Goal: Task Accomplishment & Management: Manage account settings

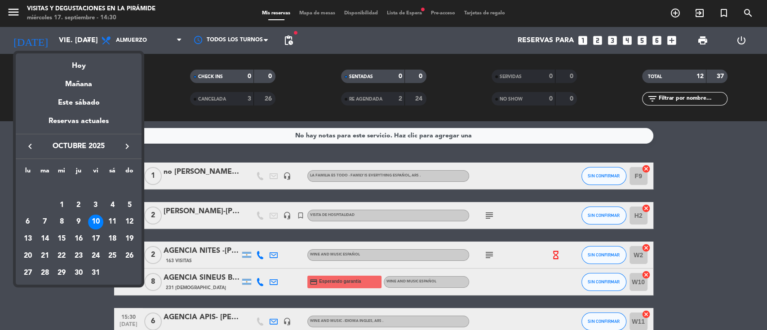
click at [79, 83] on div "Mañana" at bounding box center [79, 81] width 126 height 18
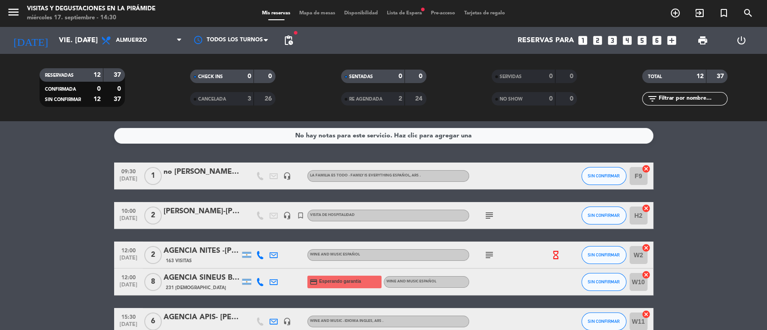
type input "[DEMOGRAPHIC_DATA] [DATE]"
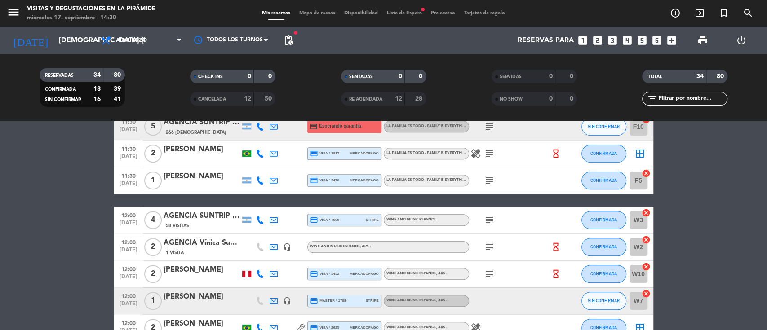
scroll to position [539, 0]
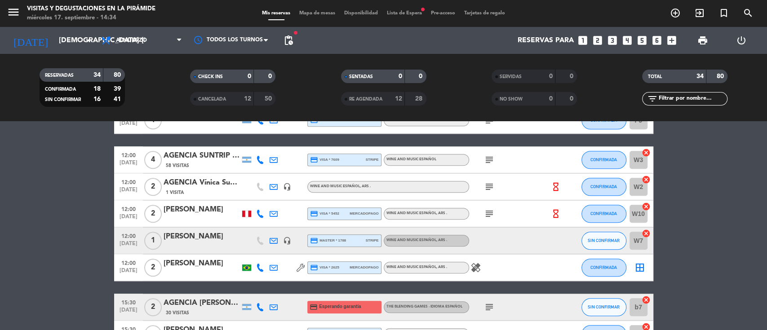
click at [594, 39] on icon "looks_two" at bounding box center [598, 41] width 12 height 12
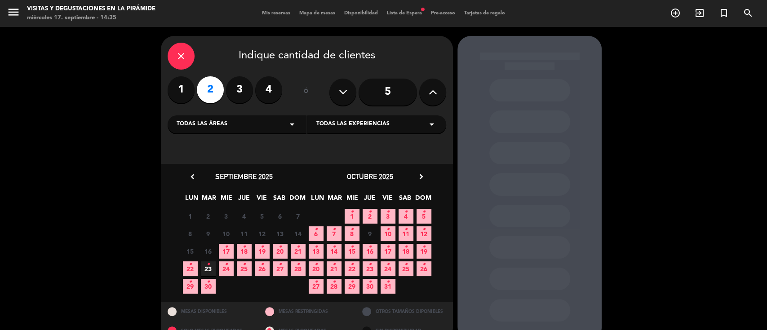
click at [393, 233] on span "10 •" at bounding box center [388, 234] width 15 height 15
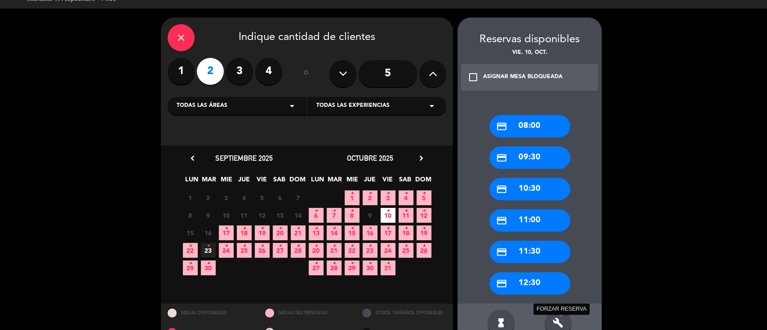
click at [557, 323] on icon "build" at bounding box center [558, 323] width 11 height 11
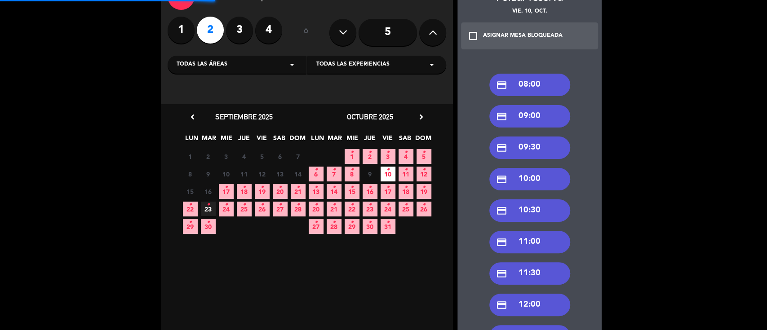
scroll to position [79, 0]
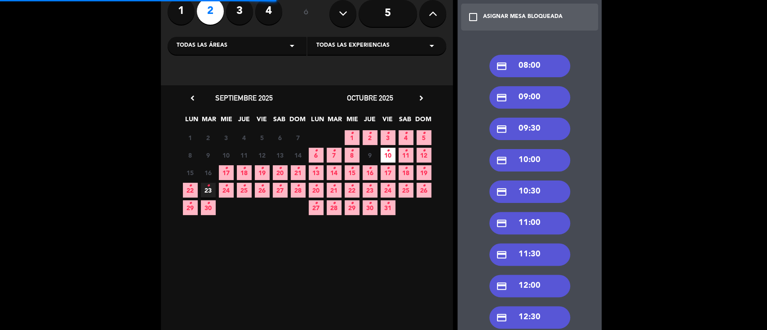
click at [527, 290] on div "credit_card 12:00" at bounding box center [530, 286] width 81 height 22
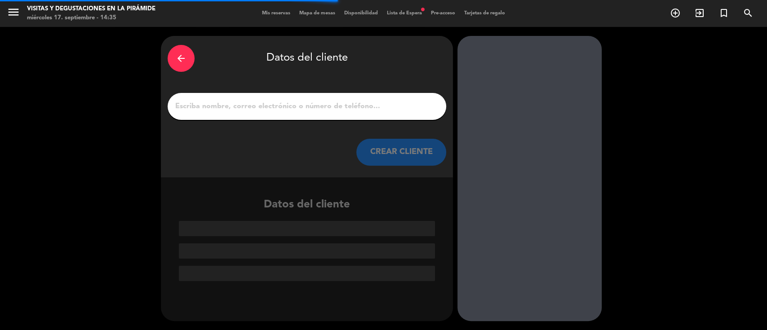
click at [210, 106] on input "1" at bounding box center [306, 106] width 265 height 13
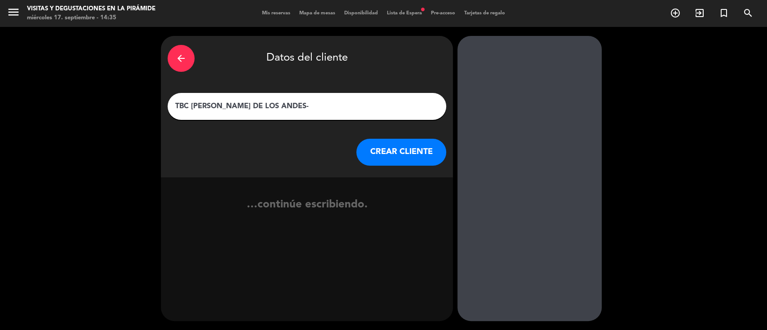
paste input "[PERSON_NAME]"
type input "TBC [PERSON_NAME] DE LOS ANDES- [PERSON_NAME]"
drag, startPoint x: 355, startPoint y: 161, endPoint x: 364, endPoint y: 159, distance: 9.2
click at [356, 161] on div "CREAR CLIENTE" at bounding box center [307, 152] width 279 height 27
click at [365, 160] on button "CREAR CLIENTE" at bounding box center [401, 152] width 90 height 27
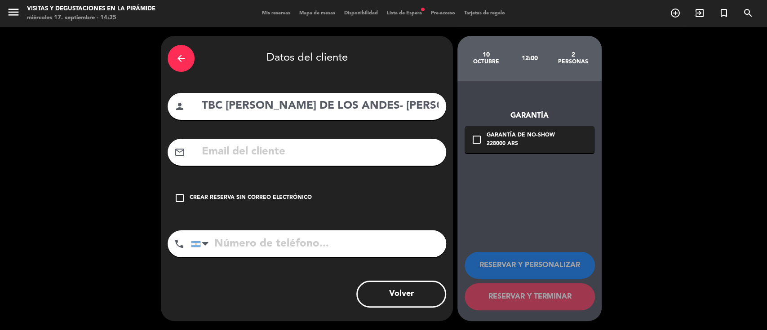
drag, startPoint x: 272, startPoint y: 196, endPoint x: 454, endPoint y: 262, distance: 193.5
click at [272, 196] on div "Crear reserva sin correo electrónico" at bounding box center [251, 198] width 122 height 9
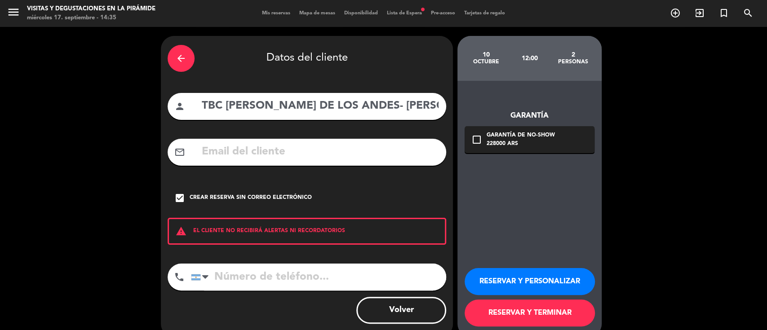
click at [532, 280] on button "RESERVAR Y PERSONALIZAR" at bounding box center [530, 281] width 130 height 27
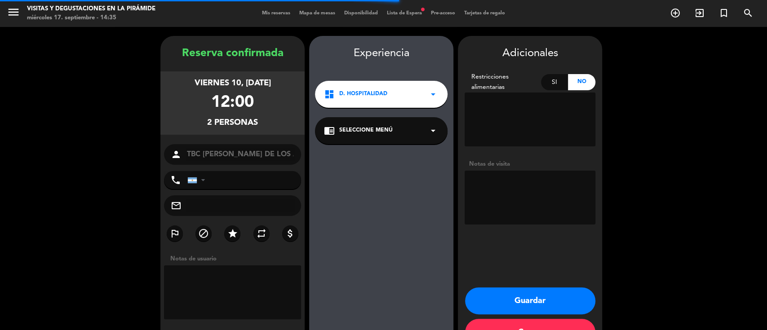
scroll to position [29, 0]
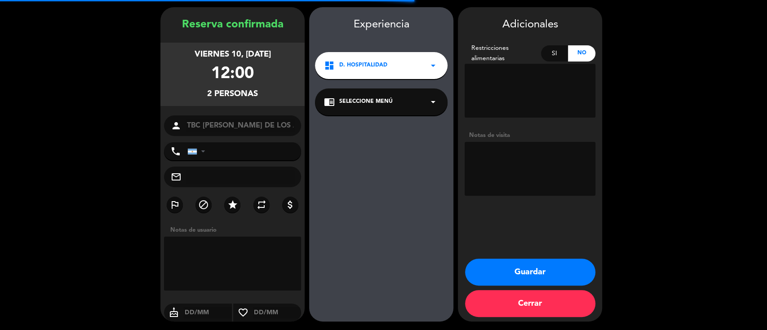
click at [373, 77] on div "dashboard D. Hospitalidad arrow_drop_down" at bounding box center [381, 65] width 133 height 27
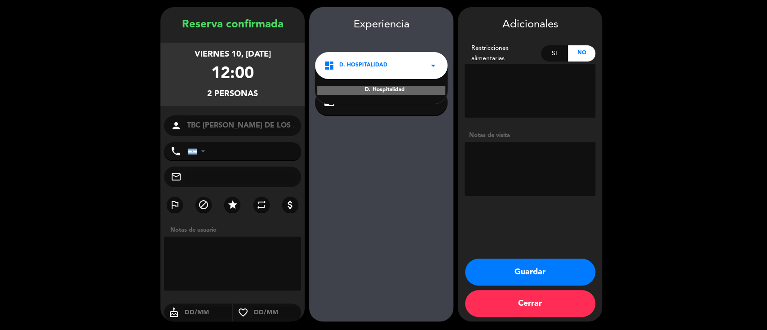
drag, startPoint x: 377, startPoint y: 132, endPoint x: 441, endPoint y: 164, distance: 71.8
click at [377, 133] on div "Experiencia dashboard D. Hospitalidad arrow_drop_down D. Hospitalidad chrome_re…" at bounding box center [381, 173] width 144 height 315
click at [517, 266] on button "Guardar" at bounding box center [530, 272] width 130 height 27
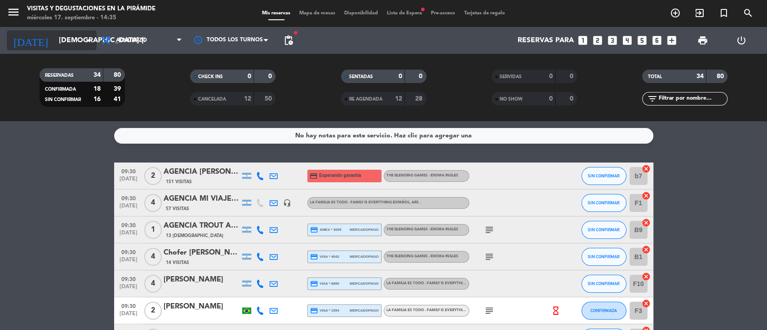
click at [55, 38] on input "[DEMOGRAPHIC_DATA] [DATE]" at bounding box center [101, 41] width 95 height 18
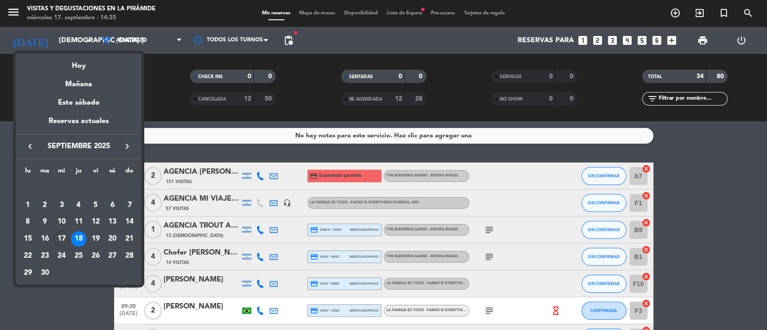
drag, startPoint x: 115, startPoint y: 255, endPoint x: 128, endPoint y: 242, distance: 18.1
click at [115, 255] on div "27" at bounding box center [112, 256] width 15 height 15
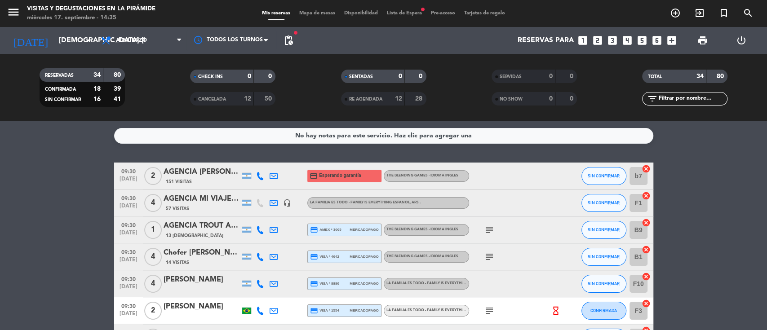
type input "sáb. [DATE]"
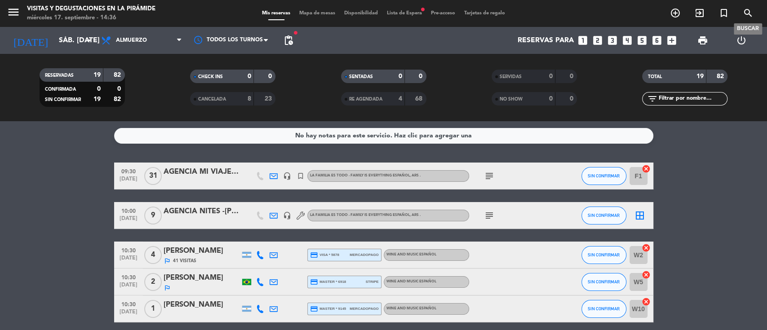
click at [753, 15] on icon "search" at bounding box center [748, 13] width 11 height 11
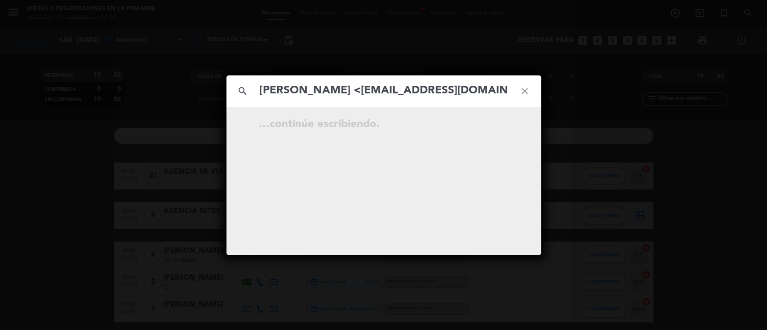
click at [332, 93] on input "[PERSON_NAME] <[EMAIL_ADDRESS][DOMAIN_NAME]>" at bounding box center [384, 91] width 250 height 18
click at [439, 92] on input "[EMAIL_ADDRESS][DOMAIN_NAME]>" at bounding box center [384, 91] width 250 height 18
type input "[PERSON_NAME][EMAIL_ADDRESS][DOMAIN_NAME]"
click at [524, 89] on icon "close" at bounding box center [525, 91] width 32 height 32
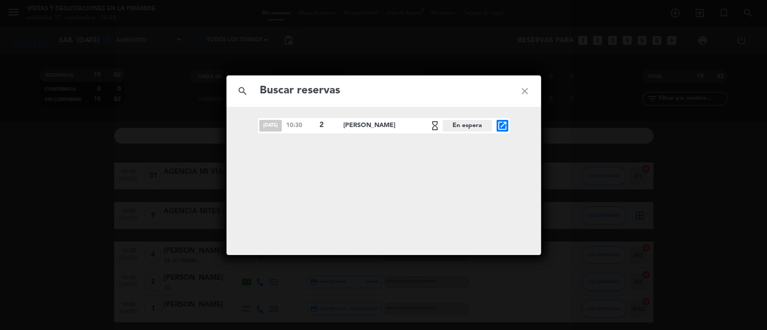
click at [523, 89] on icon "close" at bounding box center [525, 91] width 32 height 32
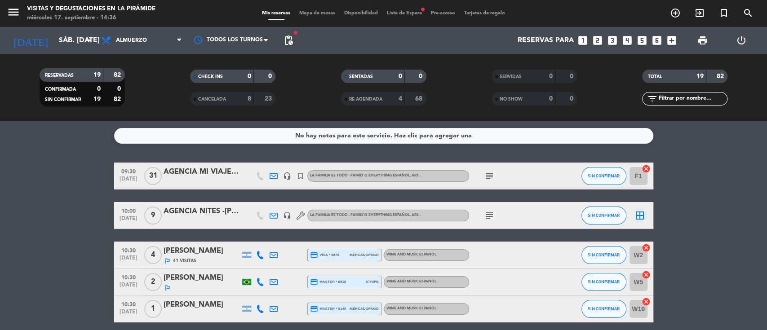
click at [413, 11] on span "Lista de Espera fiber_manual_record" at bounding box center [405, 13] width 44 height 5
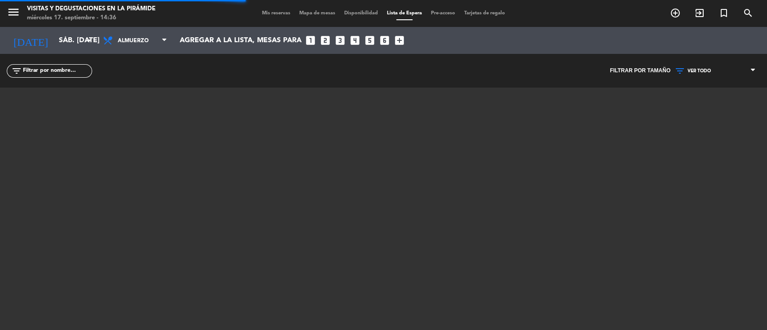
click at [76, 71] on input "text" at bounding box center [57, 71] width 70 height 10
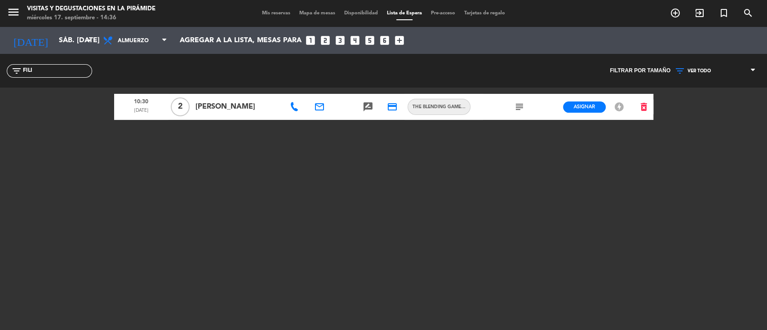
type input "FILI"
click at [261, 73] on div "filter_list FILI" at bounding box center [192, 71] width 384 height 34
click at [586, 103] on span "Asignar" at bounding box center [584, 106] width 21 height 7
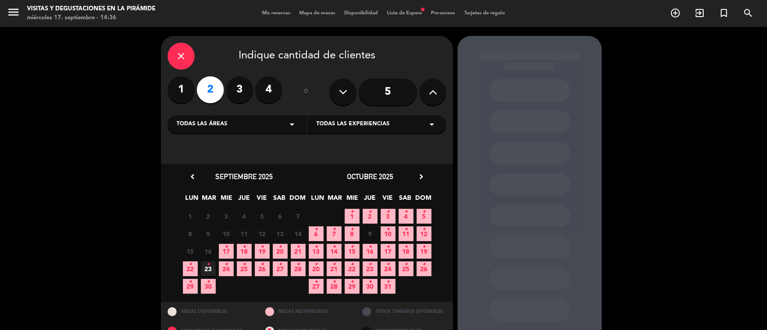
click at [281, 270] on span "27 •" at bounding box center [280, 269] width 15 height 15
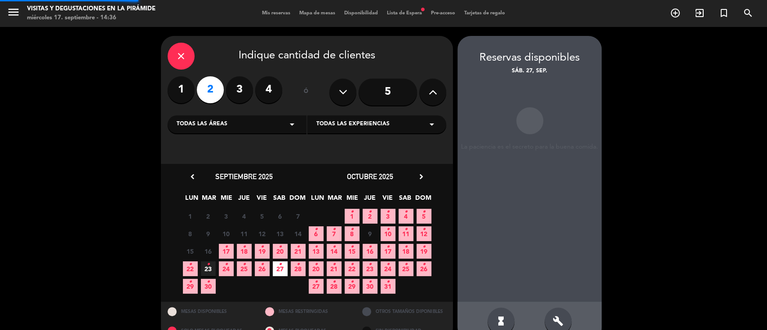
scroll to position [18, 0]
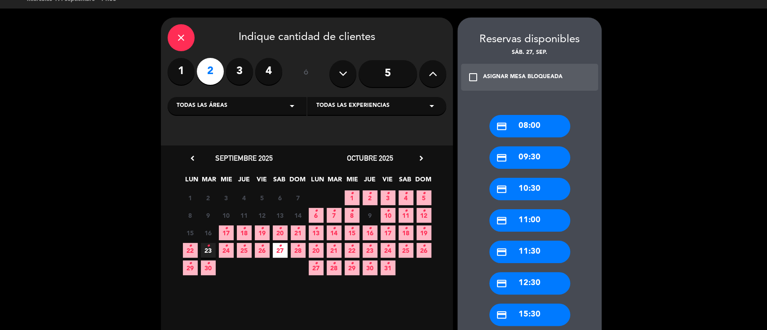
drag, startPoint x: 543, startPoint y: 185, endPoint x: 494, endPoint y: 182, distance: 49.1
click at [543, 186] on div "credit_card 10:30" at bounding box center [530, 189] width 81 height 22
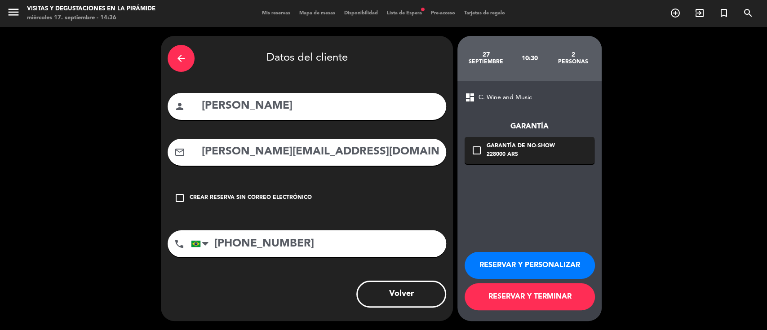
scroll to position [0, 0]
click at [526, 263] on button "RESERVAR Y PERSONALIZAR" at bounding box center [530, 265] width 130 height 27
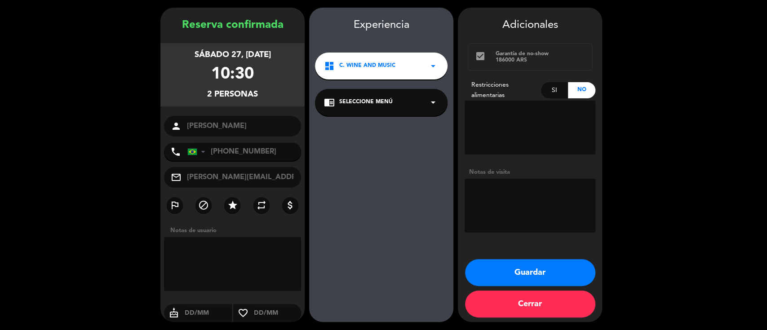
scroll to position [29, 0]
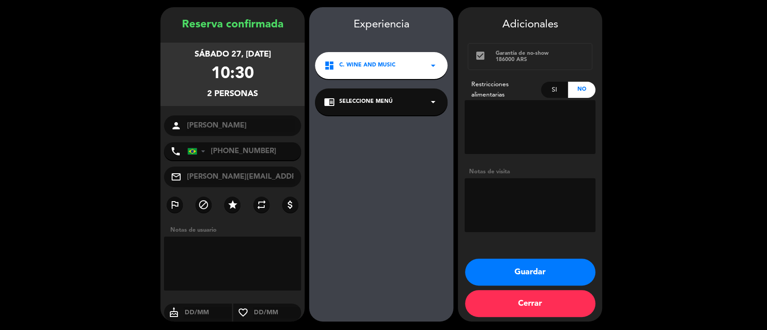
click at [387, 111] on div "chrome_reader_mode Seleccione Menú arrow_drop_down" at bounding box center [381, 102] width 133 height 27
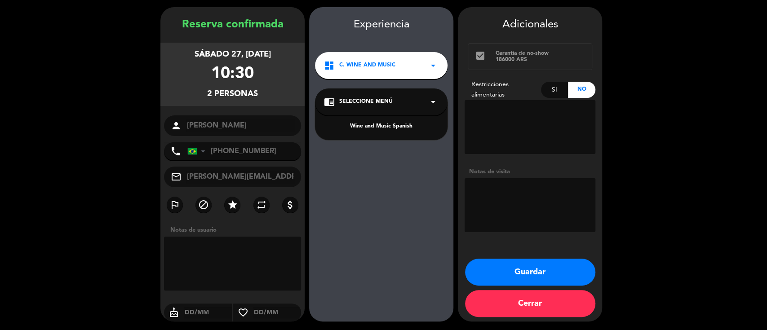
click at [379, 126] on div "Wine and Music Spanish" at bounding box center [381, 126] width 115 height 9
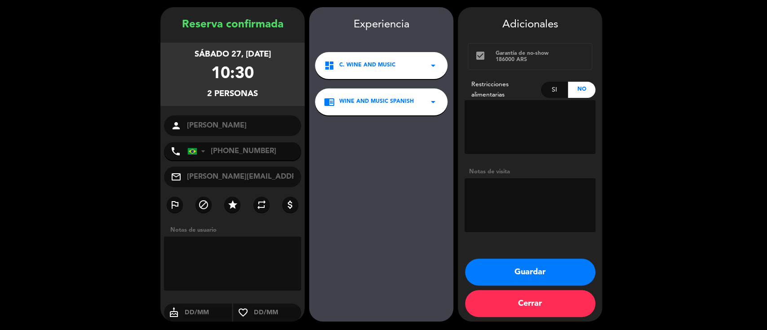
click at [512, 190] on textarea at bounding box center [530, 205] width 131 height 54
type textarea "confirmado x mail"
click at [533, 277] on button "Guardar" at bounding box center [530, 272] width 130 height 27
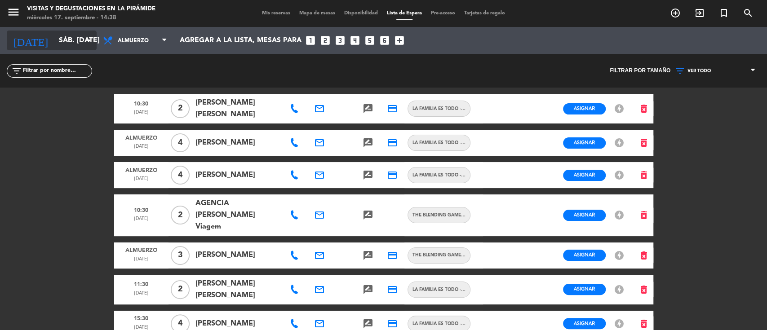
click at [78, 40] on input "sáb. [DATE]" at bounding box center [101, 41] width 95 height 18
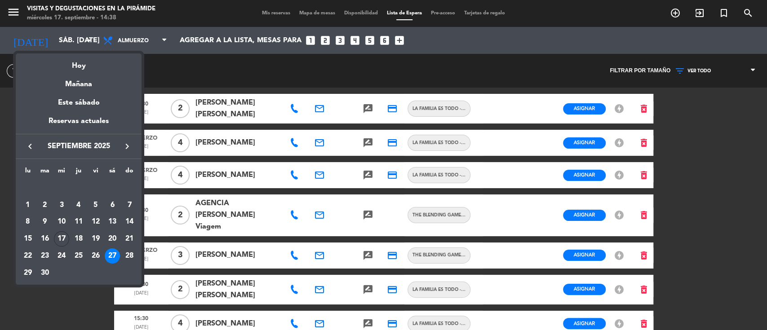
click at [123, 146] on icon "keyboard_arrow_right" at bounding box center [127, 146] width 11 height 11
click at [126, 147] on icon "keyboard_arrow_right" at bounding box center [127, 146] width 11 height 11
click at [43, 204] on div "4" at bounding box center [44, 205] width 15 height 15
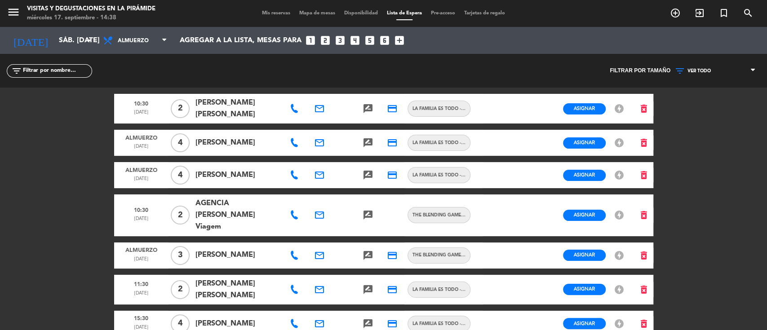
type input "[DATE] nov."
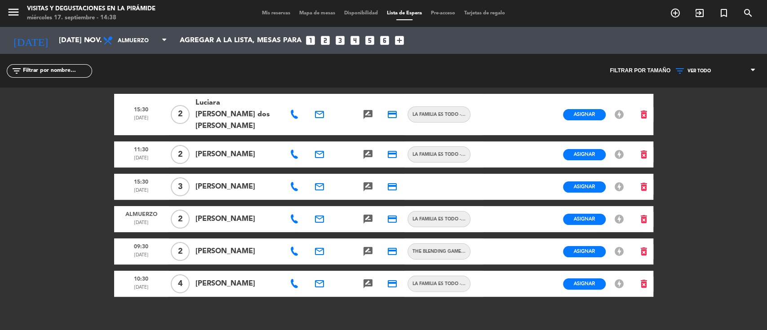
click at [263, 13] on span "Mis reservas" at bounding box center [276, 13] width 37 height 5
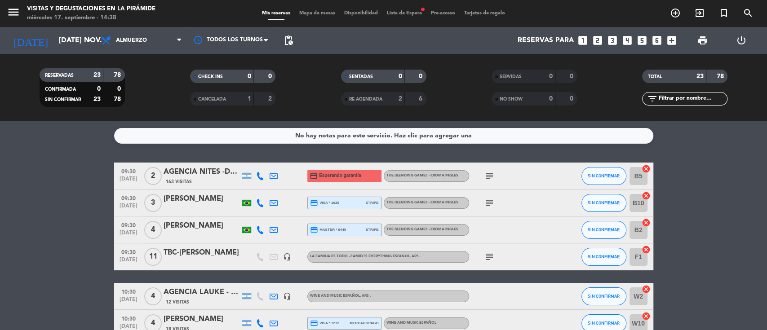
click at [496, 263] on div "subject" at bounding box center [509, 257] width 81 height 27
click at [489, 258] on icon "subject" at bounding box center [489, 257] width 11 height 11
click at [290, 43] on span "pending_actions" at bounding box center [288, 40] width 11 height 11
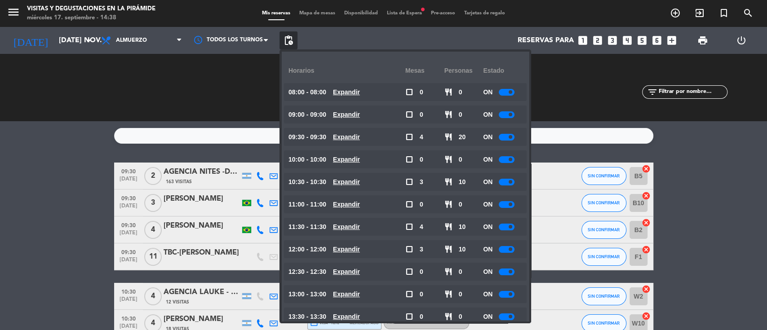
drag, startPoint x: 504, startPoint y: 137, endPoint x: 475, endPoint y: 143, distance: 29.8
click at [504, 137] on div at bounding box center [507, 137] width 16 height 7
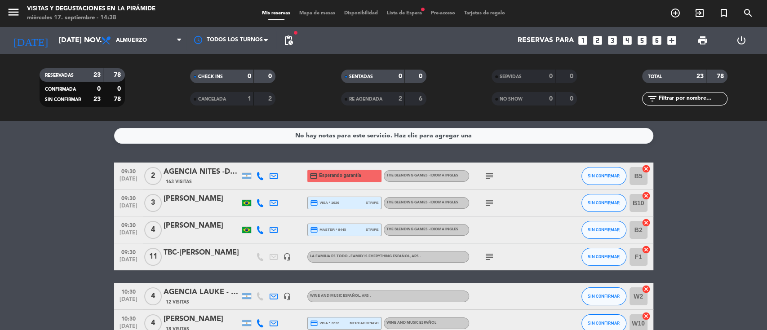
click at [195, 254] on div "TBC-[PERSON_NAME]" at bounding box center [202, 253] width 76 height 12
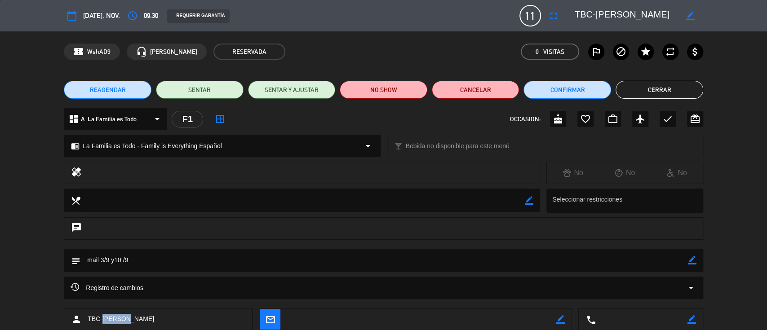
drag, startPoint x: 135, startPoint y: 318, endPoint x: 101, endPoint y: 317, distance: 34.2
click at [101, 317] on div "person TBC-[PERSON_NAME]" at bounding box center [158, 319] width 189 height 22
copy span "[PERSON_NAME]"
click at [671, 85] on button "Cerrar" at bounding box center [660, 90] width 88 height 18
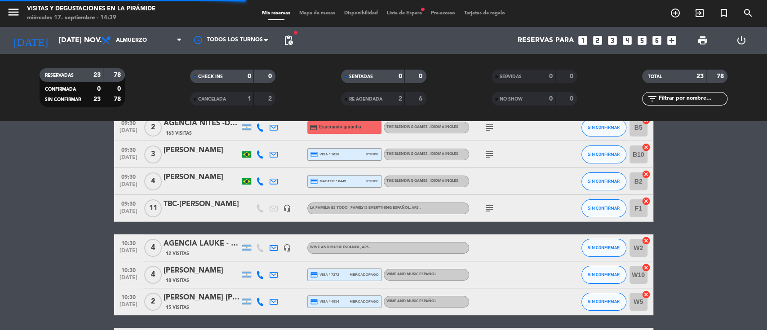
scroll to position [60, 0]
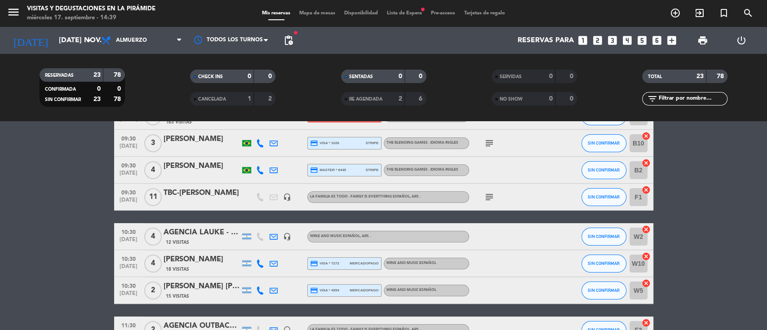
click at [285, 42] on span "pending_actions" at bounding box center [288, 40] width 11 height 11
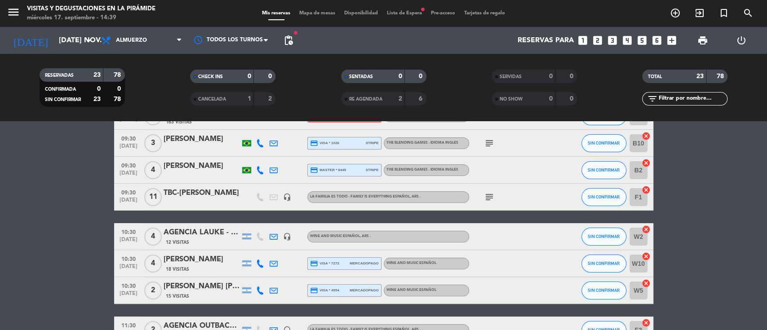
click at [190, 194] on div "TBC-[PERSON_NAME]" at bounding box center [202, 193] width 76 height 12
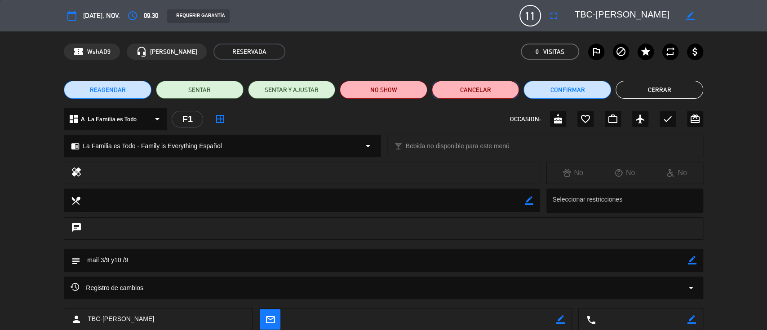
click at [475, 88] on button "Cancelar" at bounding box center [476, 90] width 88 height 18
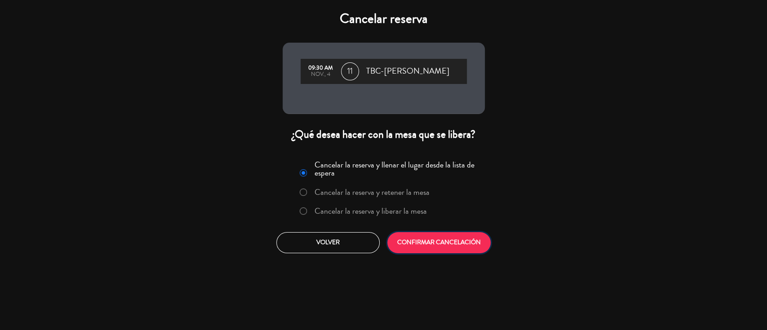
click at [429, 244] on button "CONFIRMAR CANCELACIÓN" at bounding box center [439, 242] width 103 height 21
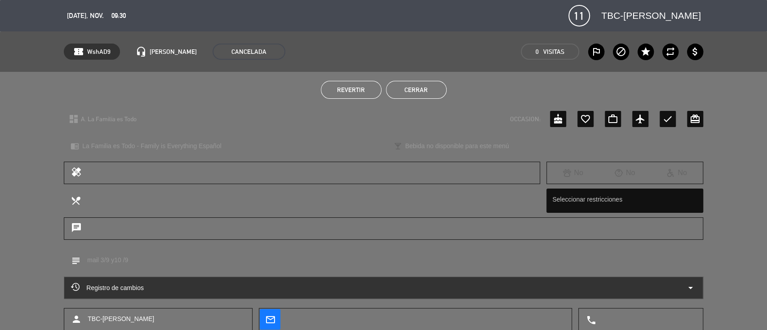
click at [428, 89] on button "Cerrar" at bounding box center [416, 90] width 61 height 18
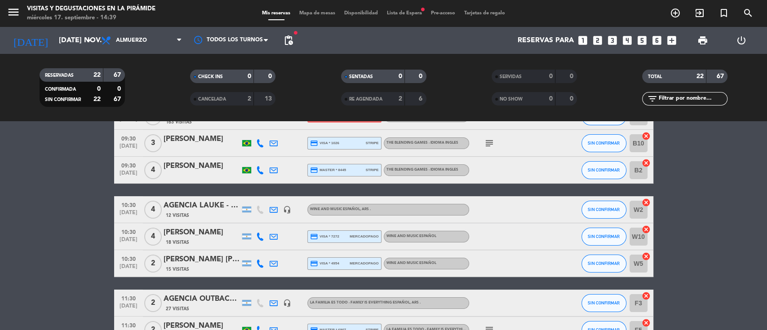
click at [627, 39] on icon "looks_4" at bounding box center [628, 41] width 12 height 12
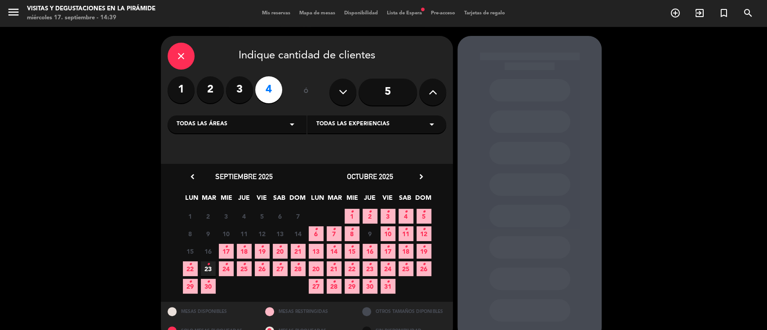
click at [423, 177] on icon "chevron_right" at bounding box center [421, 176] width 9 height 9
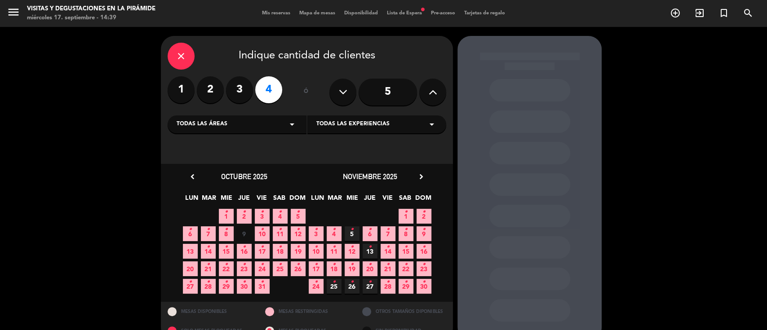
click at [331, 230] on span "4 •" at bounding box center [334, 234] width 15 height 15
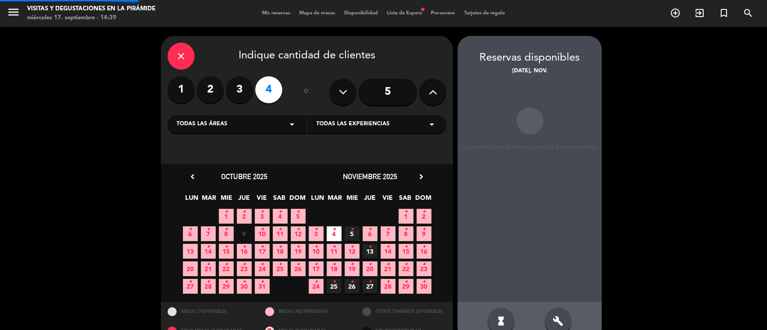
scroll to position [18, 0]
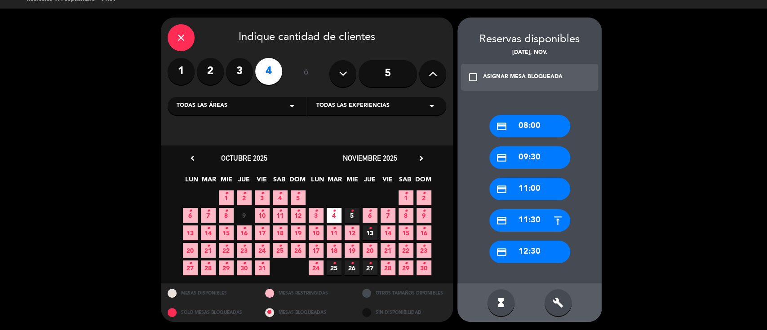
drag, startPoint x: 527, startPoint y: 166, endPoint x: 507, endPoint y: 160, distance: 21.1
click at [527, 167] on div "credit_card 09:30" at bounding box center [530, 158] width 81 height 22
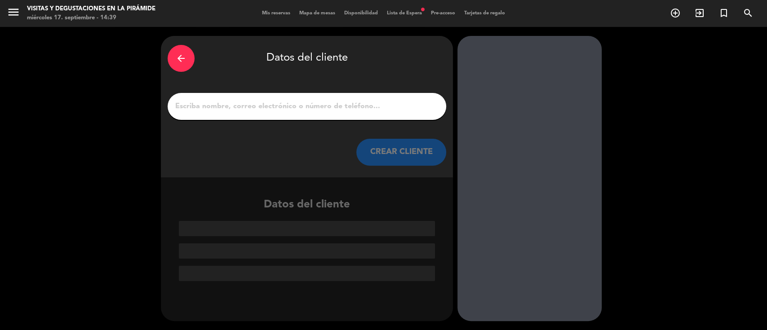
scroll to position [0, 0]
click at [258, 106] on input "1" at bounding box center [306, 106] width 265 height 13
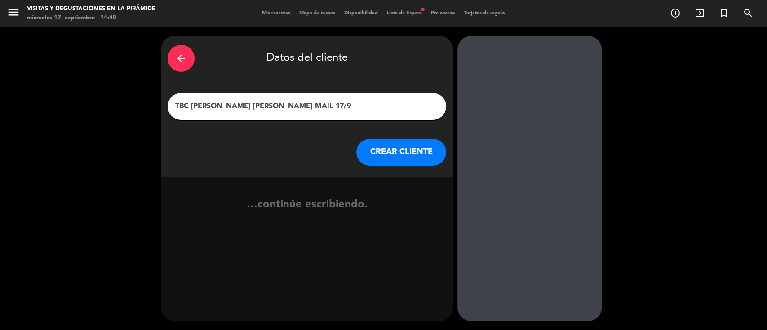
type input "TBC [PERSON_NAME] [PERSON_NAME] MAIL 17/9"
click at [388, 148] on button "CREAR CLIENTE" at bounding box center [401, 152] width 90 height 27
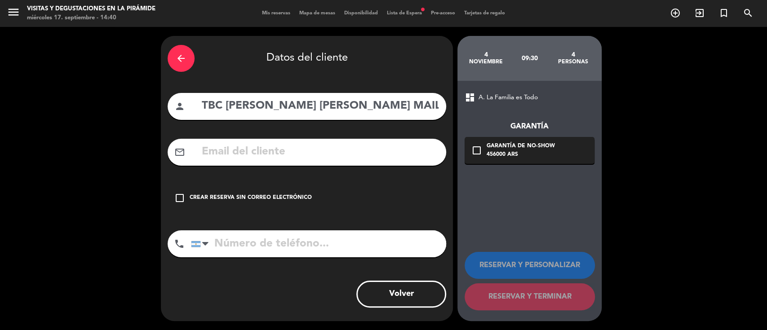
click at [280, 195] on div "Crear reserva sin correo electrónico" at bounding box center [251, 198] width 122 height 9
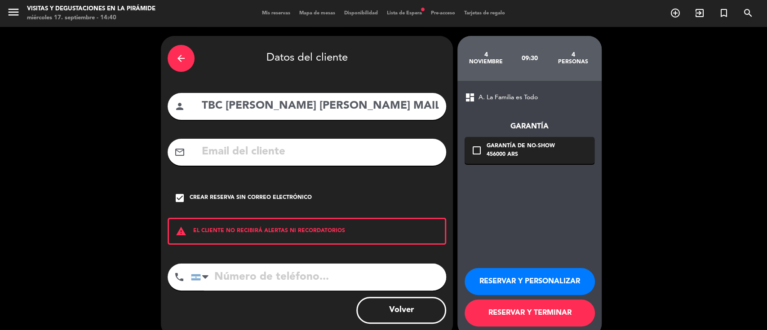
click at [471, 283] on button "RESERVAR Y PERSONALIZAR" at bounding box center [530, 281] width 130 height 27
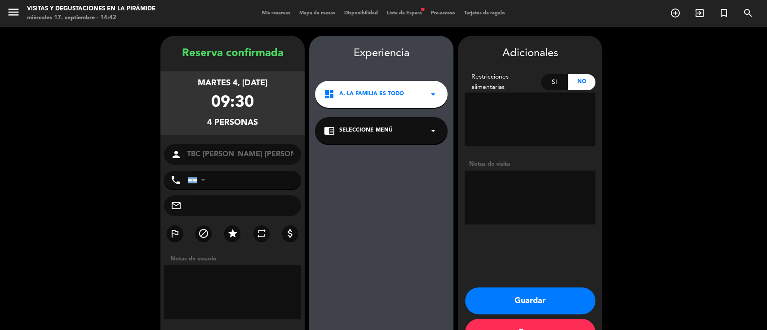
scroll to position [29, 0]
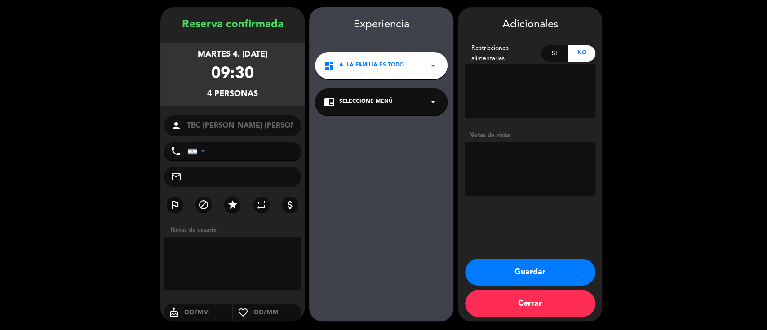
click at [386, 107] on div "chrome_reader_mode Seleccione Menú arrow_drop_down" at bounding box center [381, 102] width 133 height 27
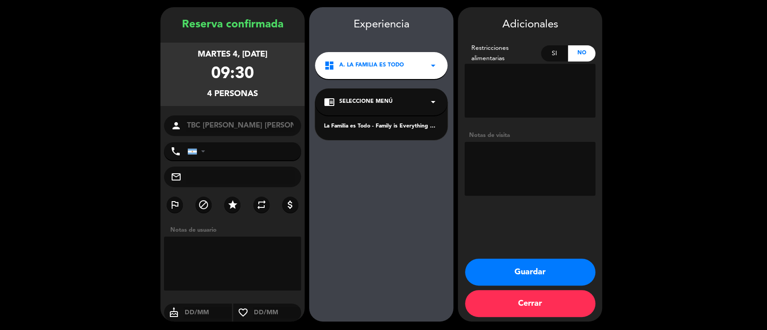
click at [384, 128] on div "La Familia es Todo - Family is Everything Español" at bounding box center [381, 126] width 115 height 9
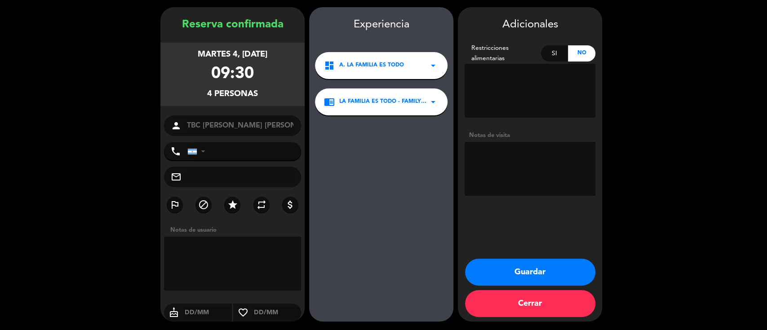
click at [499, 266] on button "Guardar" at bounding box center [530, 272] width 130 height 27
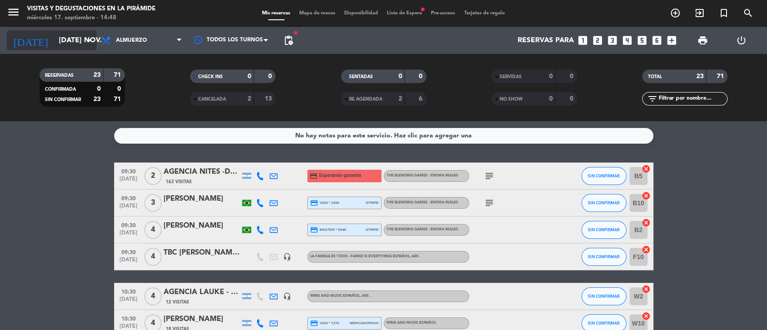
click at [74, 45] on input "[DATE] nov." at bounding box center [101, 41] width 95 height 18
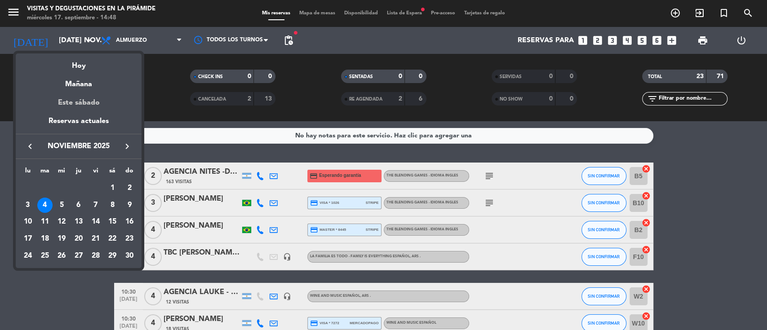
click at [76, 99] on div "Este sábado" at bounding box center [79, 102] width 126 height 25
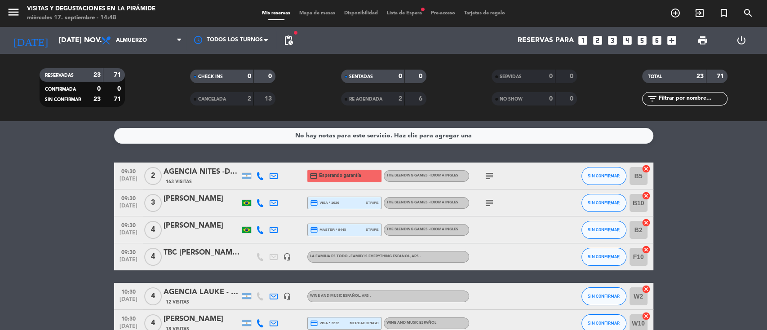
type input "sáb. [DATE]"
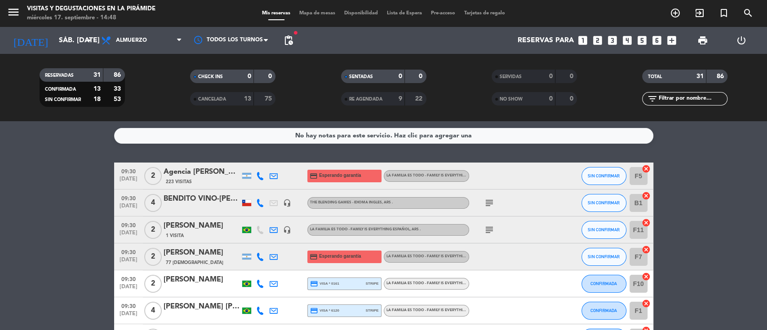
click at [399, 13] on span "Lista de Espera" at bounding box center [405, 13] width 44 height 5
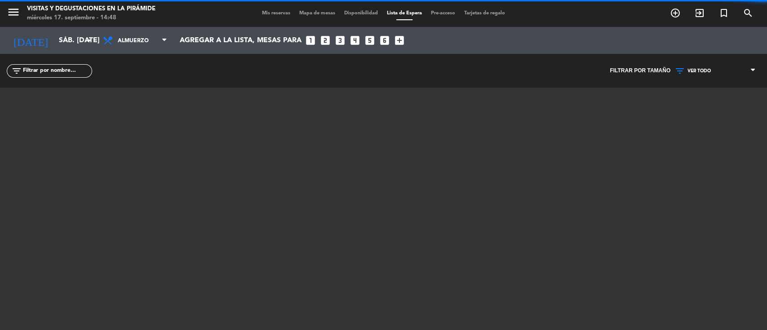
click at [704, 70] on span "VER TODO" at bounding box center [699, 70] width 23 height 5
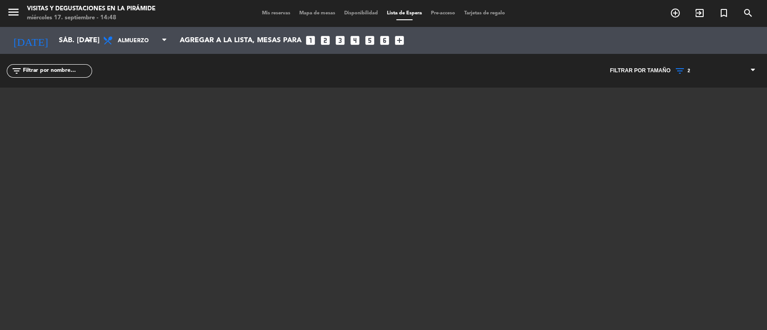
click at [701, 116] on div "menu Visitas y degustaciones en La Pirámide miércoles 17. septiembre - 14:48 Mi…" at bounding box center [383, 165] width 767 height 330
